Goal: Transaction & Acquisition: Purchase product/service

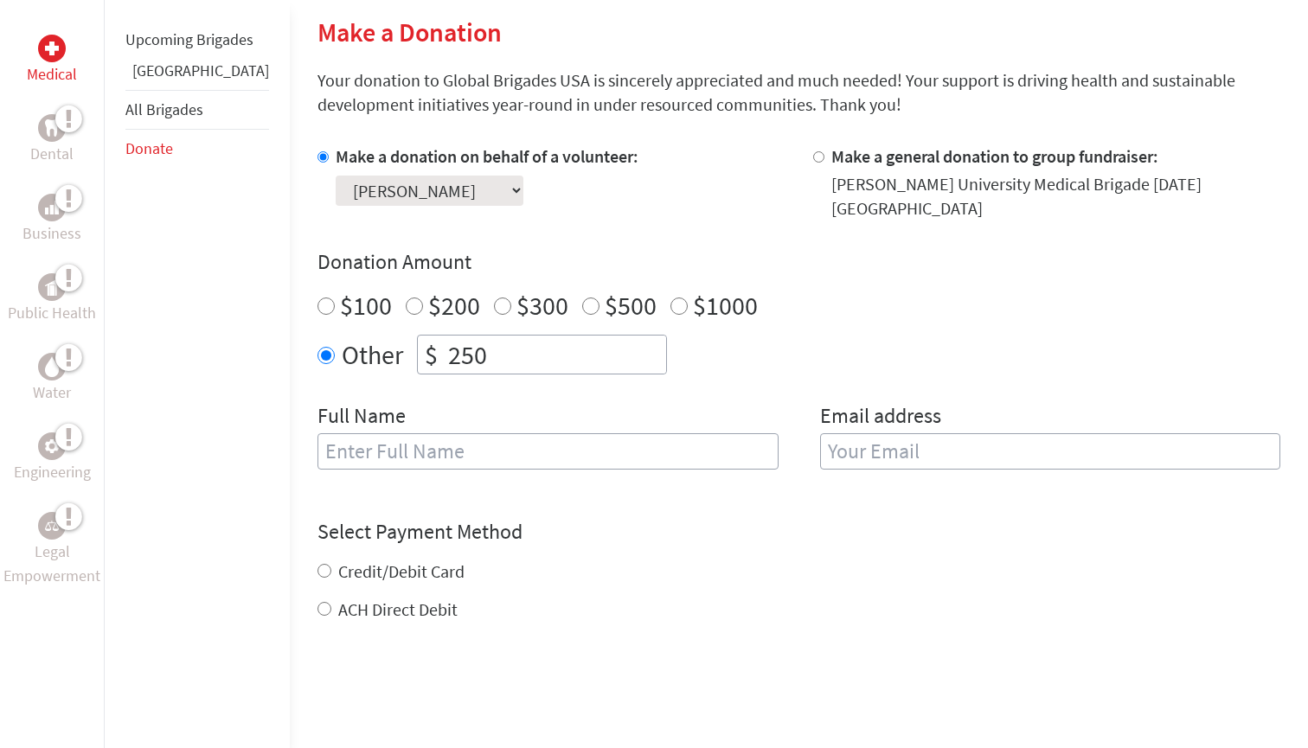
scroll to position [412, 0]
click at [317, 349] on input "Other" at bounding box center [325, 357] width 17 height 17
click at [550, 337] on input "250" at bounding box center [554, 356] width 221 height 38
click at [688, 356] on div "Other $ 250" at bounding box center [798, 356] width 962 height 40
click at [469, 443] on input "text" at bounding box center [547, 453] width 461 height 36
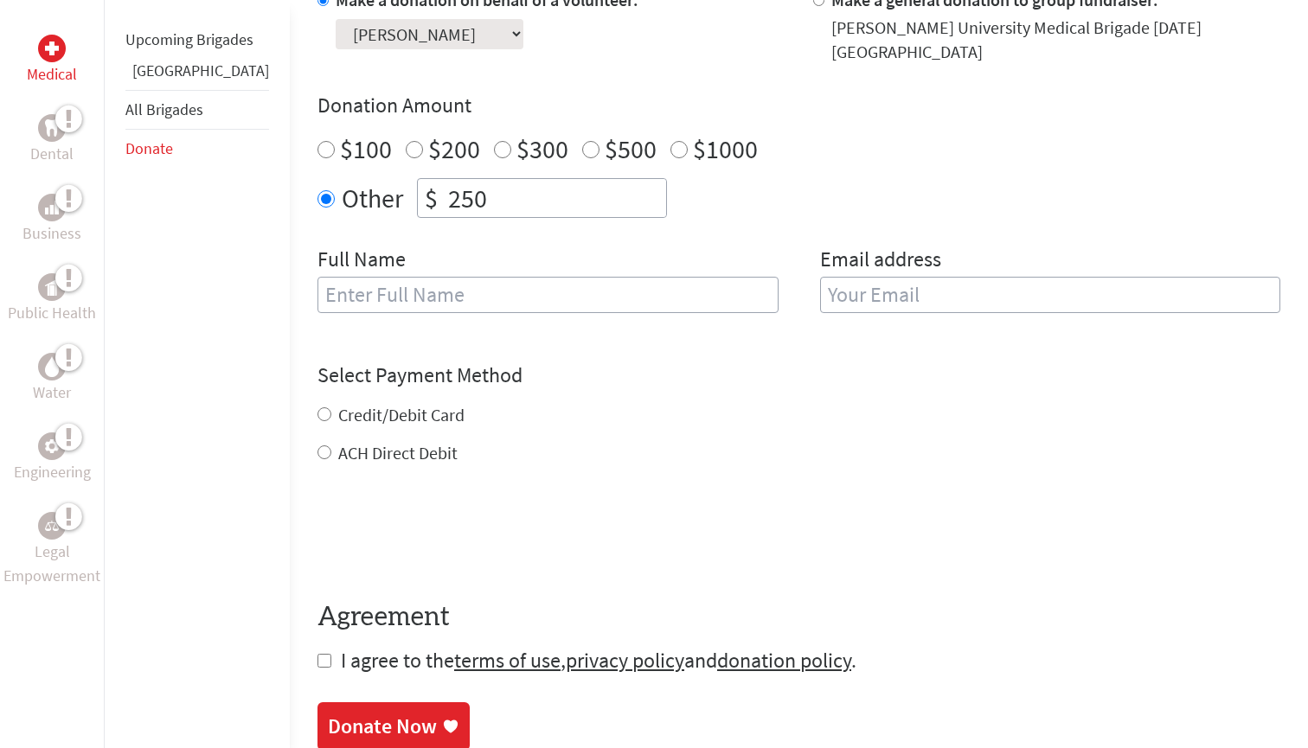
scroll to position [546, 0]
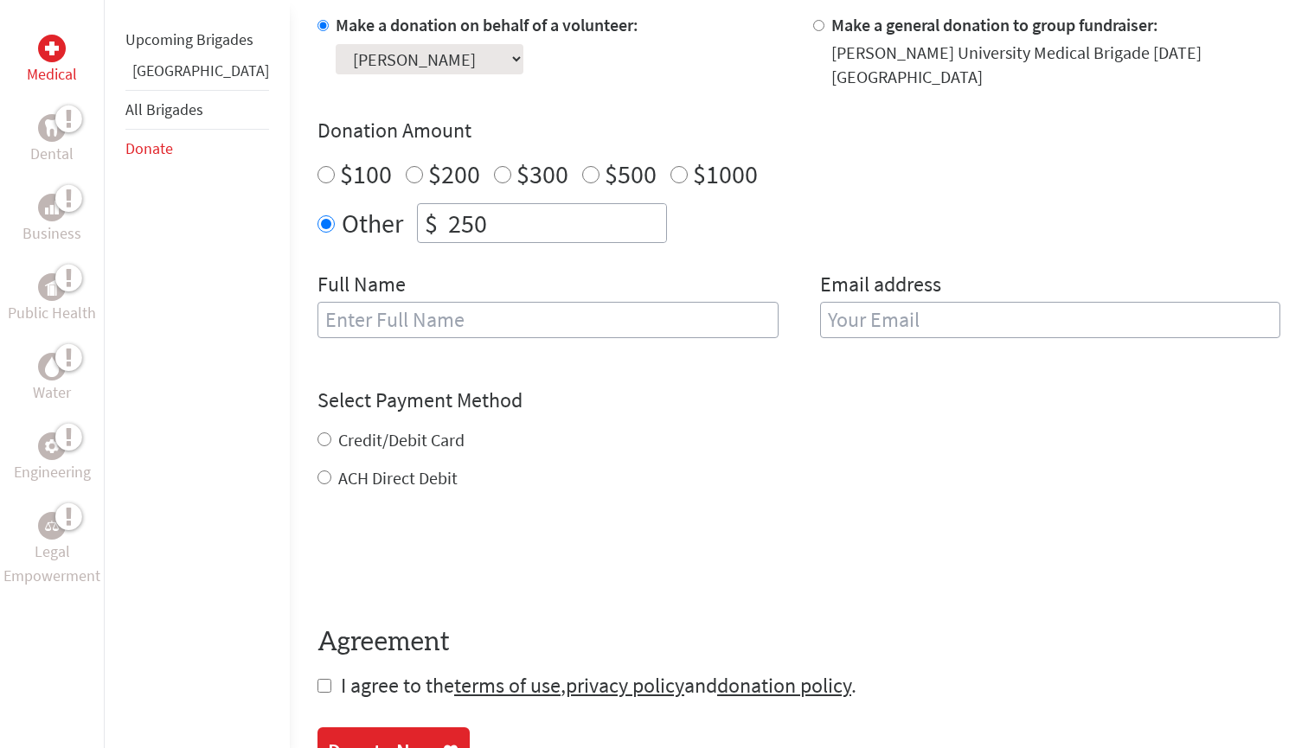
click at [494, 204] on input "250" at bounding box center [554, 223] width 221 height 38
type input "2450"
click at [412, 302] on input "text" at bounding box center [547, 320] width 461 height 36
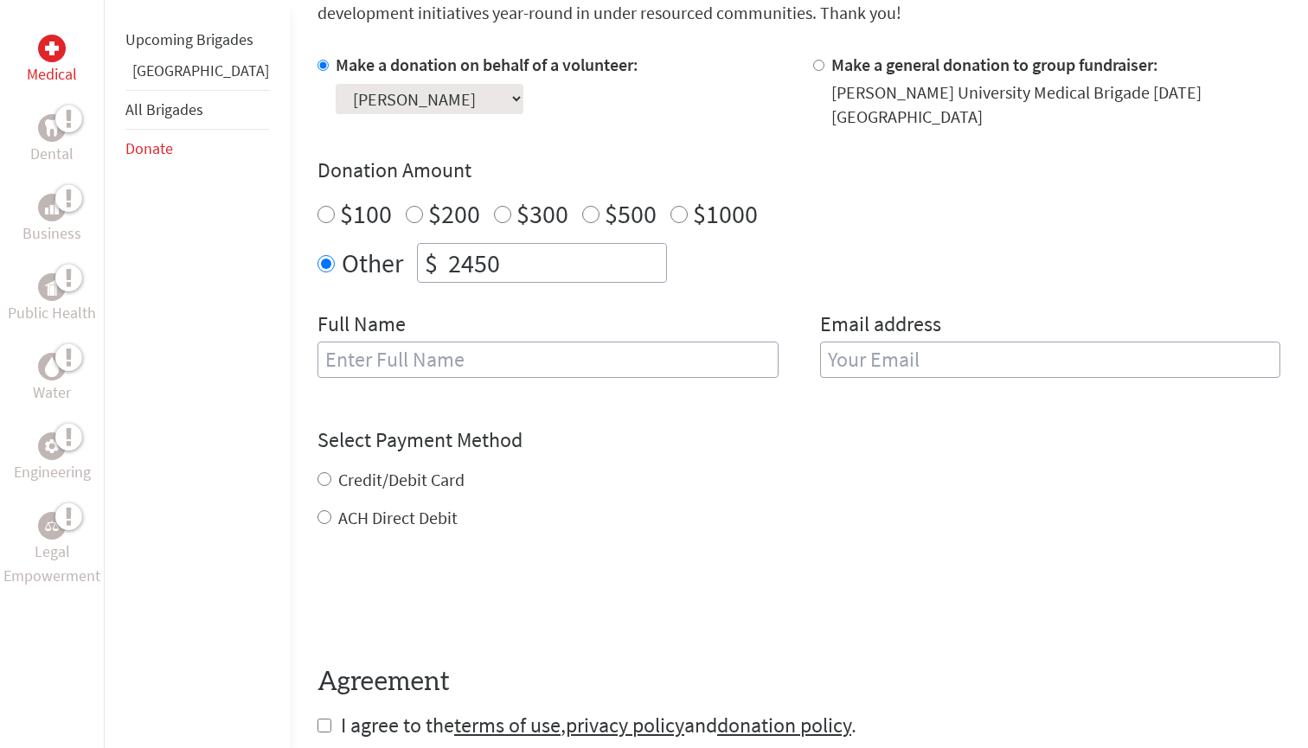
scroll to position [483, 0]
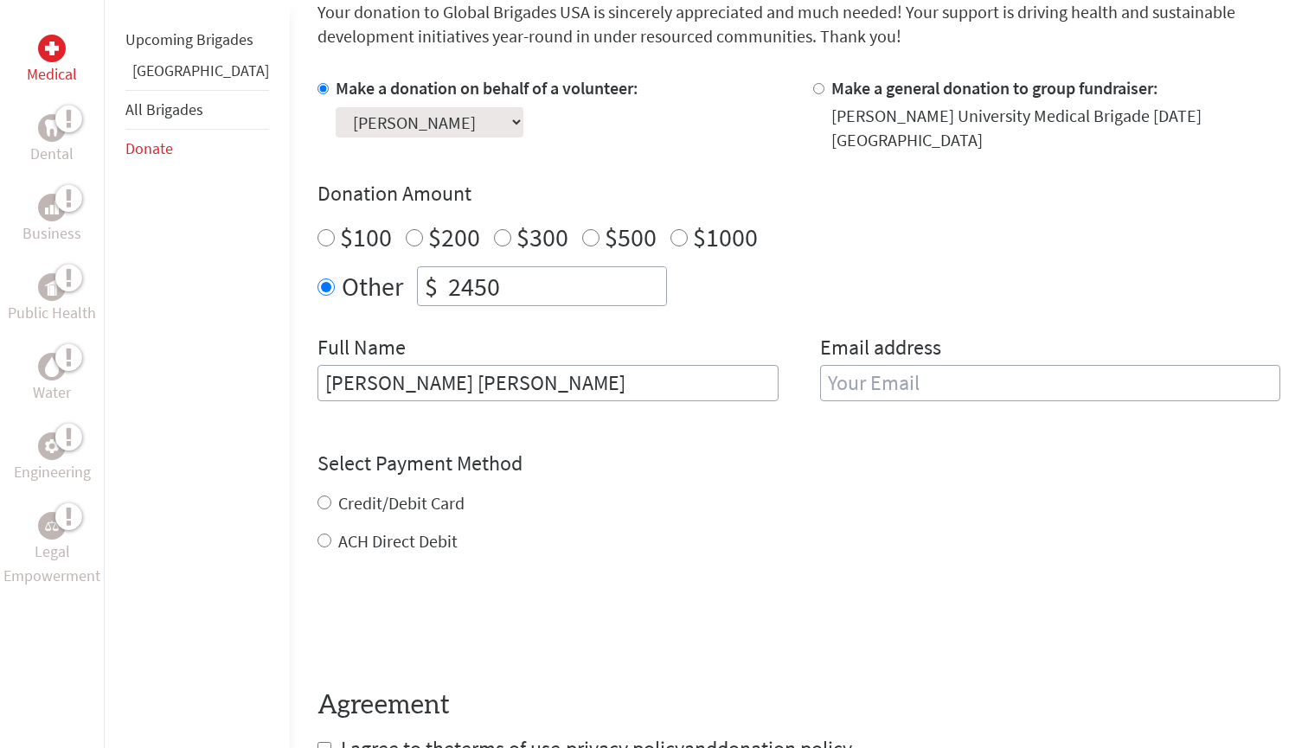
type input "[PERSON_NAME] [PERSON_NAME]"
type input "[EMAIL_ADDRESS][DOMAIN_NAME]"
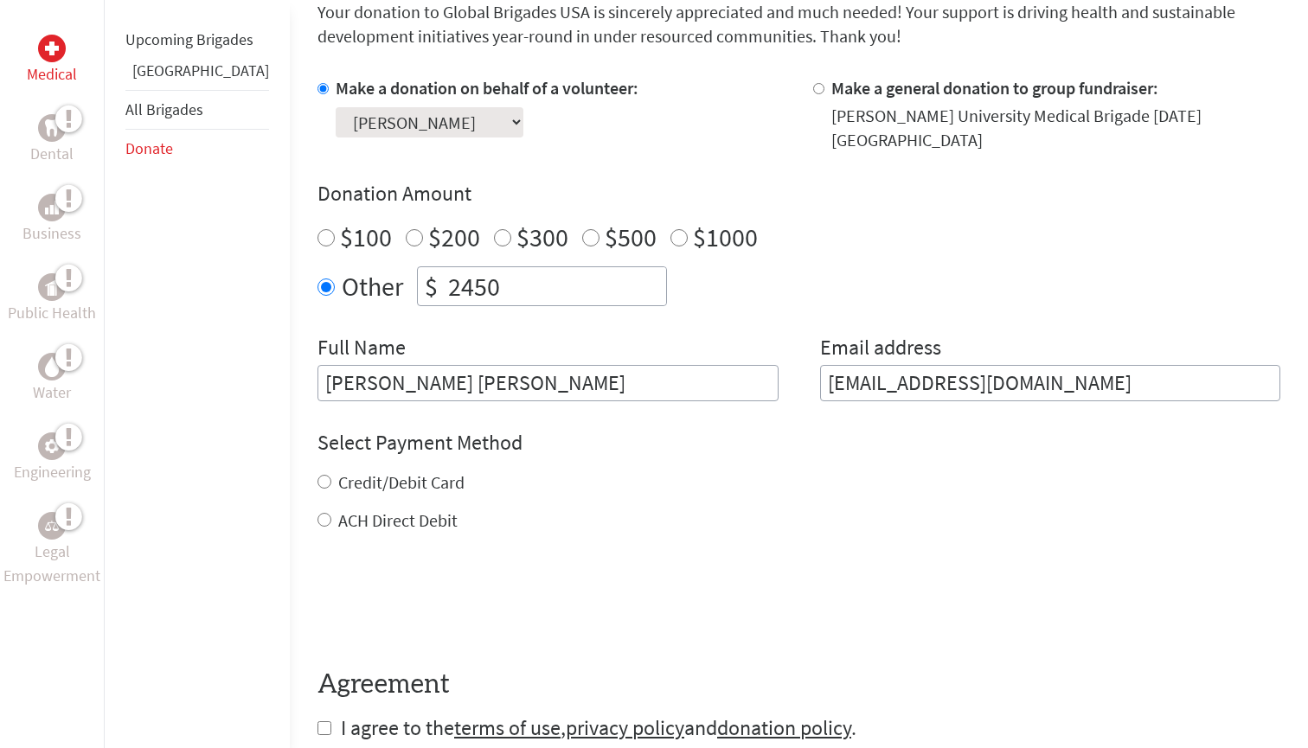
click at [317, 492] on div "Credit/Debit Card ACH Direct Debit" at bounding box center [798, 501] width 962 height 62
click at [317, 475] on input "Credit/Debit Card" at bounding box center [324, 482] width 14 height 14
radio input "true"
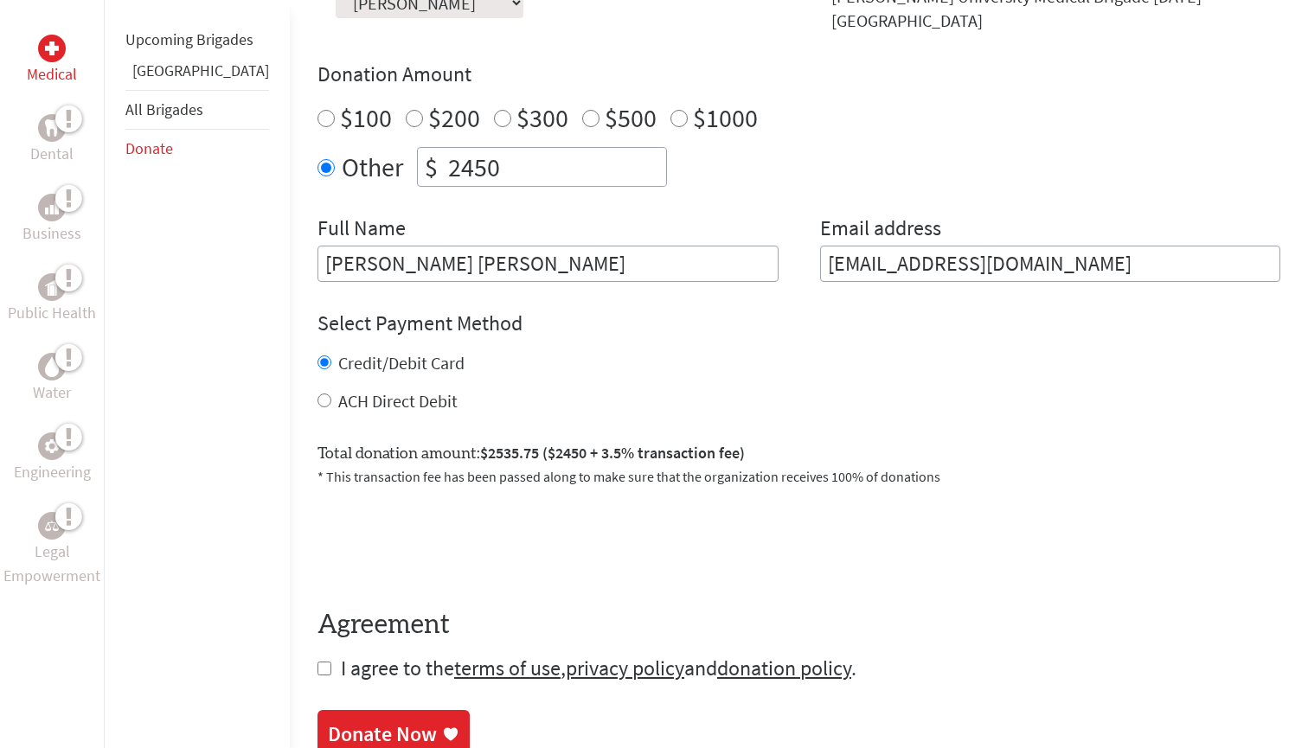
scroll to position [654, 0]
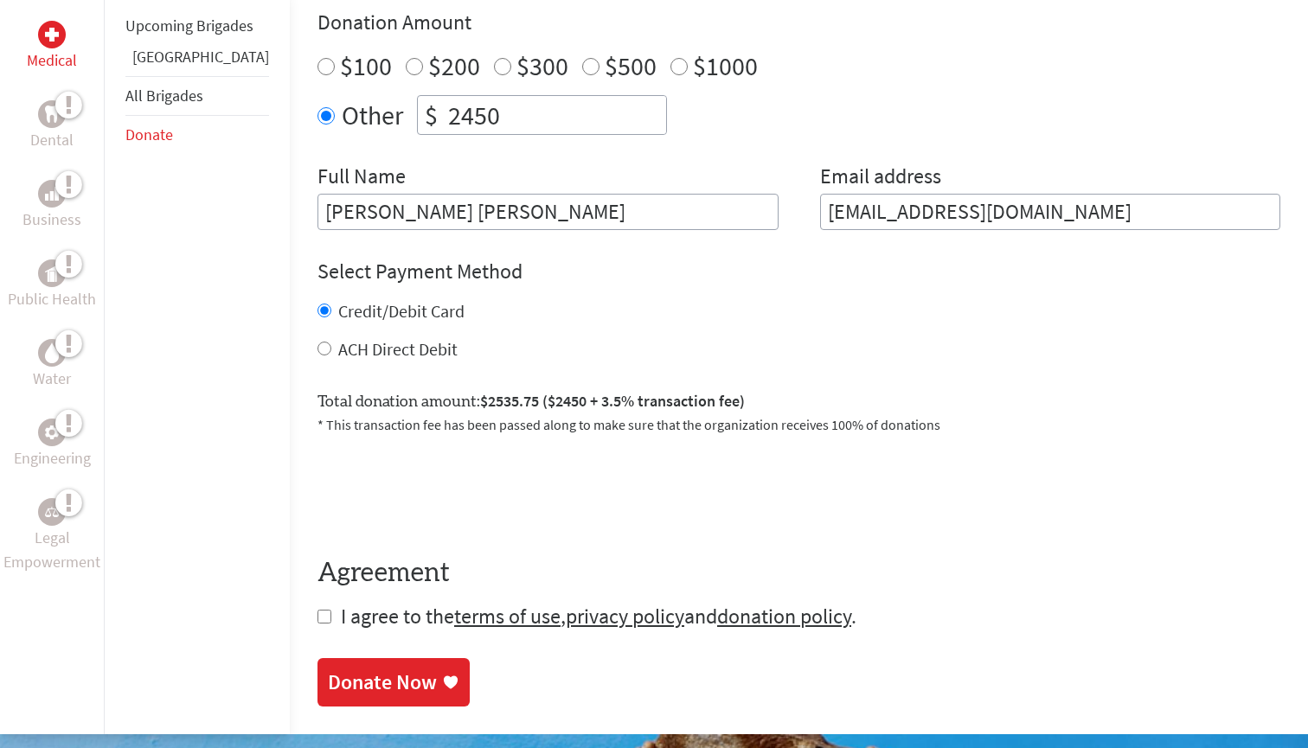
click at [317, 610] on input "checkbox" at bounding box center [324, 617] width 14 height 14
checkbox input "true"
click at [328, 671] on div "Donate Now" at bounding box center [382, 684] width 109 height 28
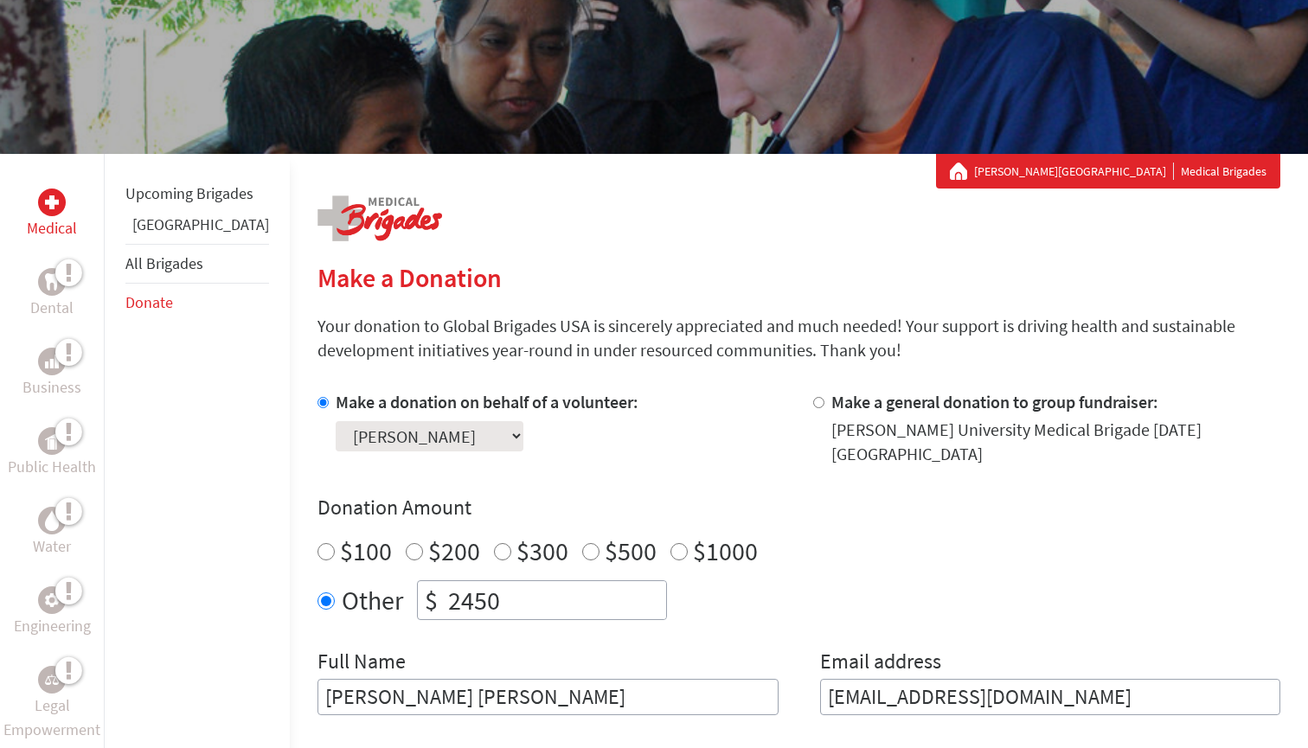
scroll to position [334, 0]
